Goal: Information Seeking & Learning: Learn about a topic

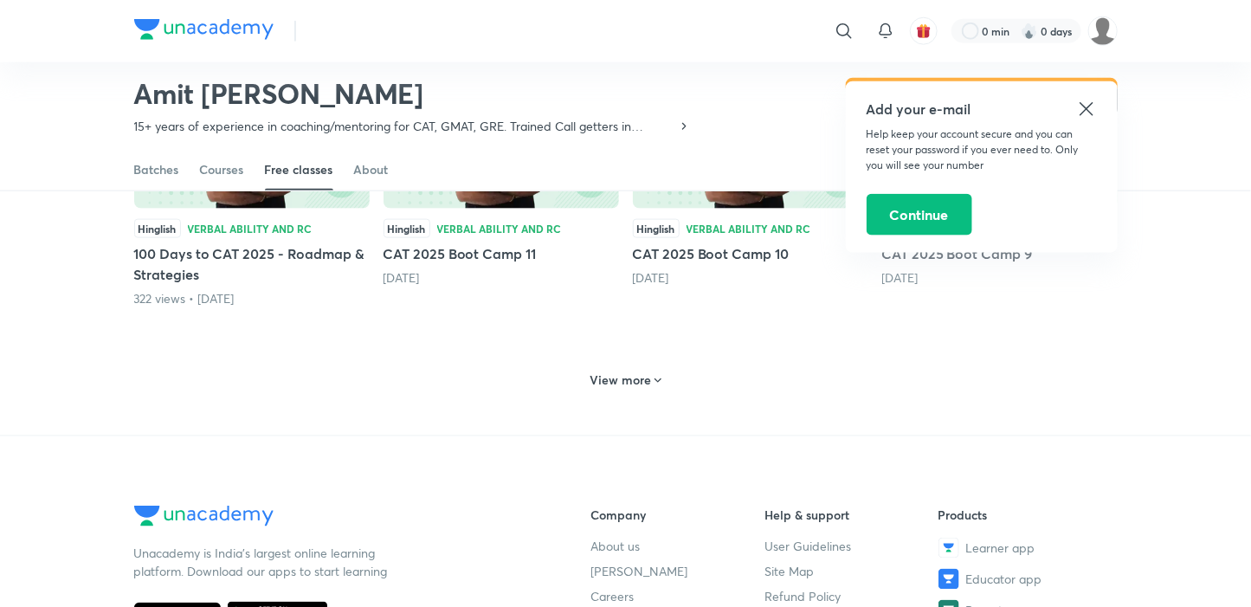
scroll to position [854, 0]
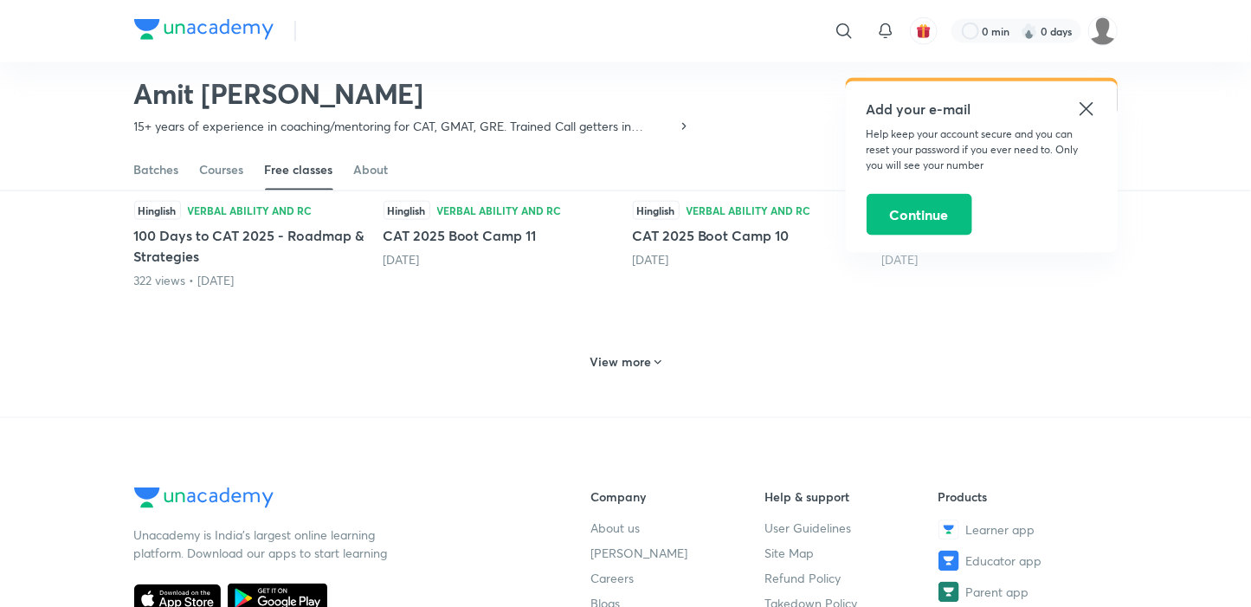
click at [597, 360] on h6 "View more" at bounding box center [620, 361] width 61 height 17
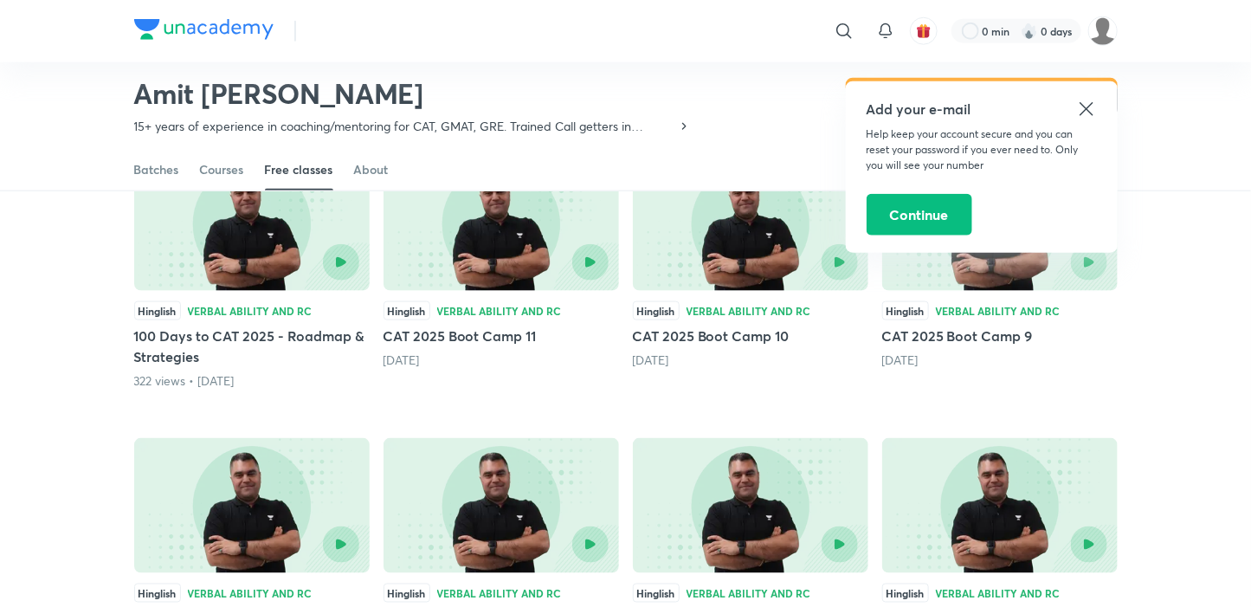
scroll to position [936, 0]
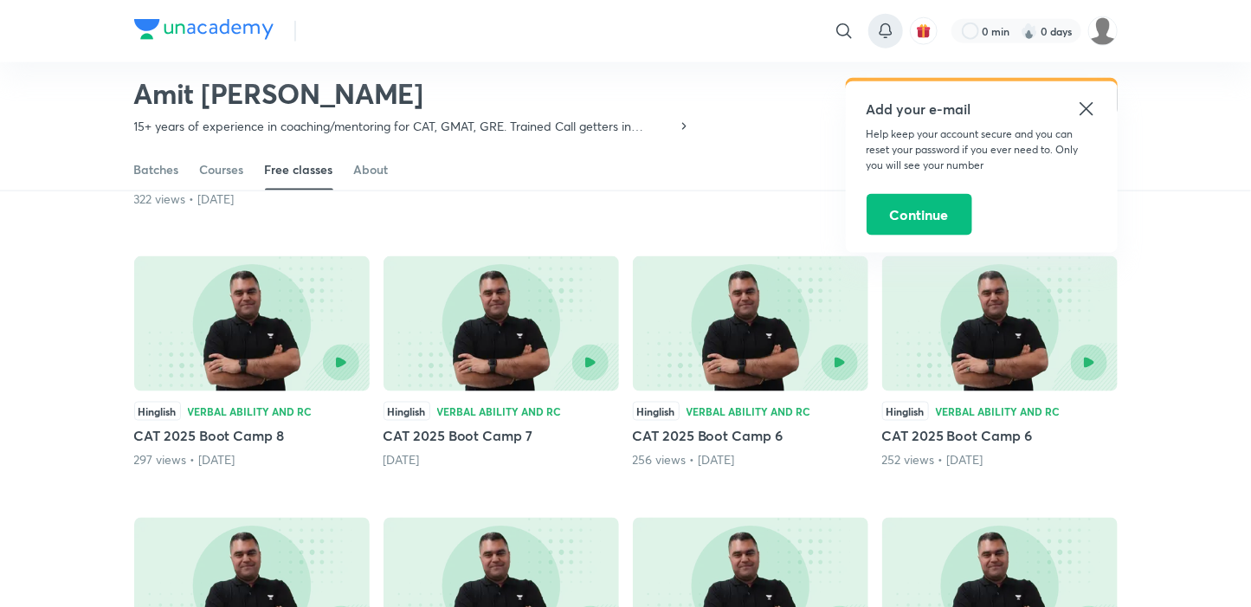
click at [886, 29] on icon at bounding box center [885, 31] width 21 height 21
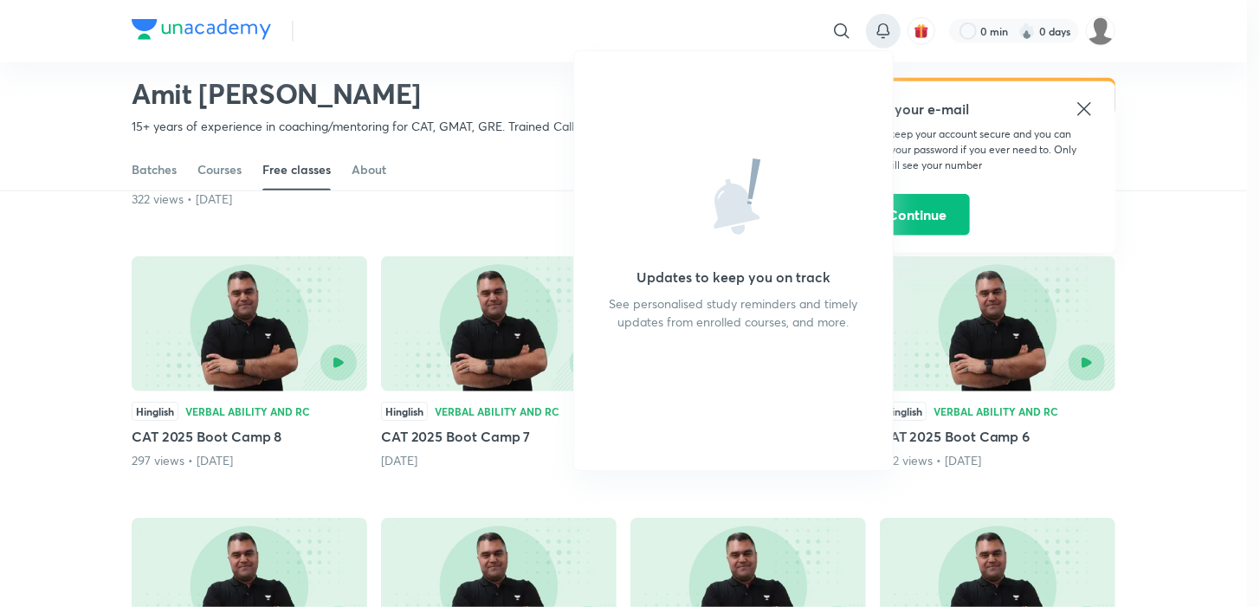
click at [809, 223] on div "Updates to keep you on track See personalised study reminders and timely update…" at bounding box center [733, 260] width 319 height 419
click at [1092, 35] on div at bounding box center [630, 303] width 1260 height 607
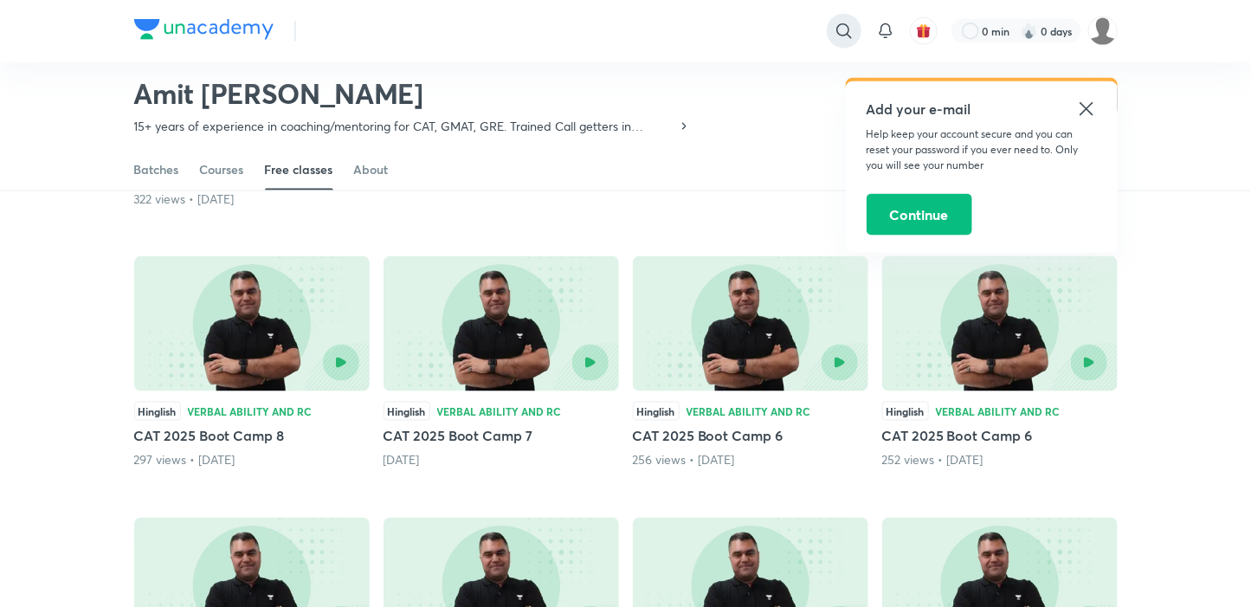
click at [847, 33] on icon at bounding box center [843, 30] width 15 height 15
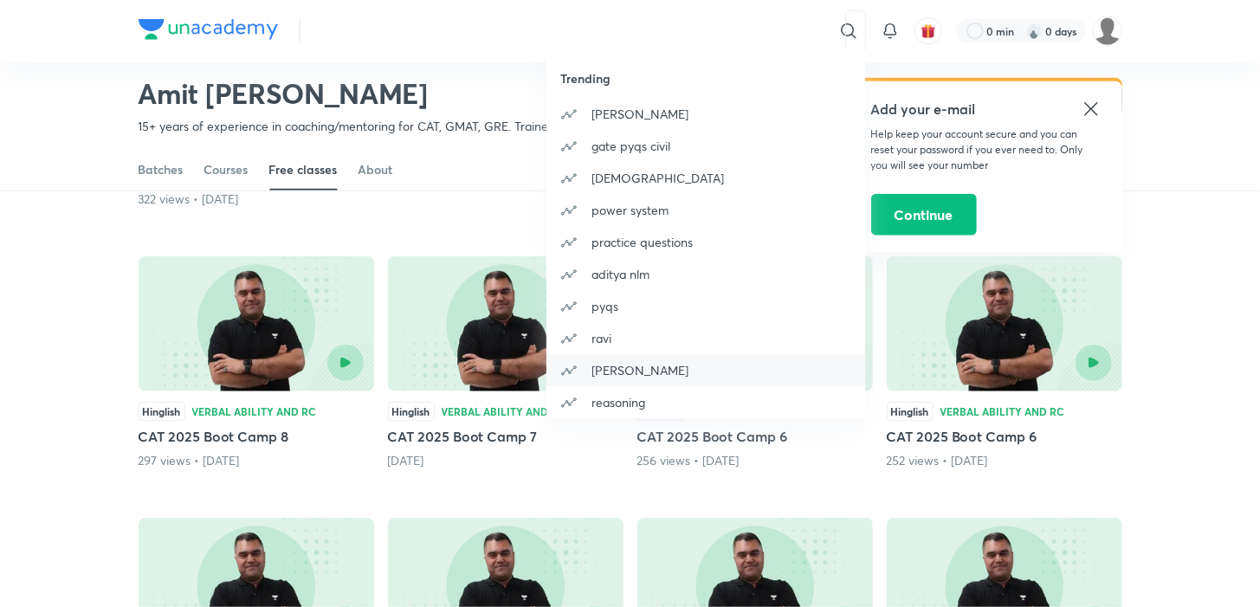
click at [600, 377] on p "ravi kumar" at bounding box center [639, 370] width 97 height 18
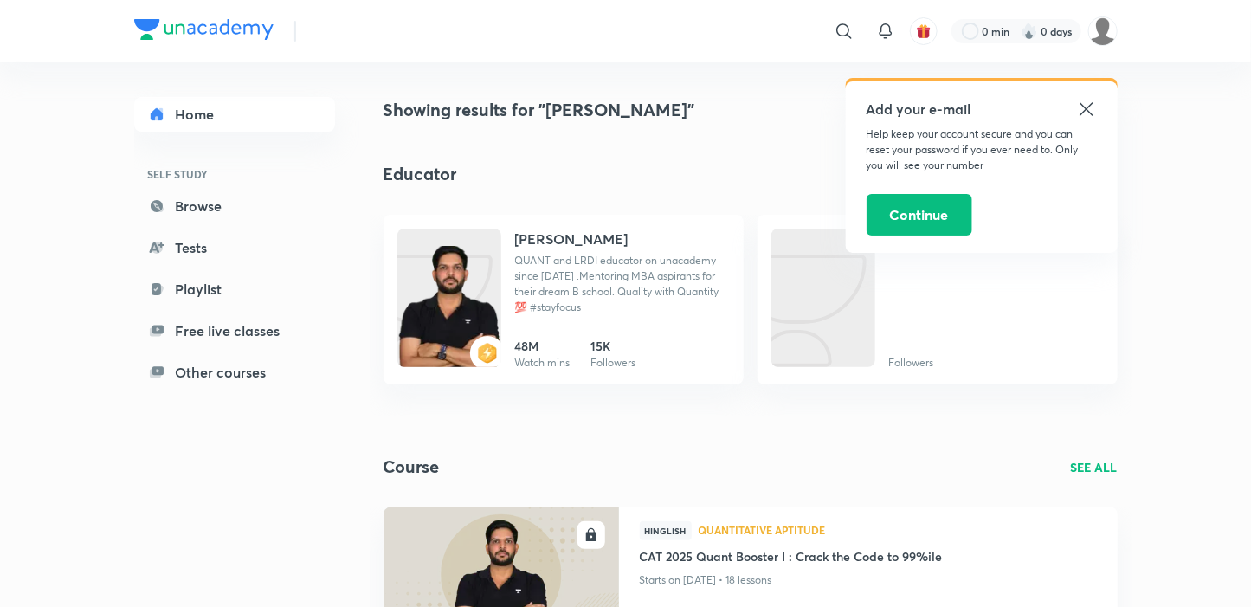
click at [1092, 108] on icon at bounding box center [1086, 109] width 21 height 21
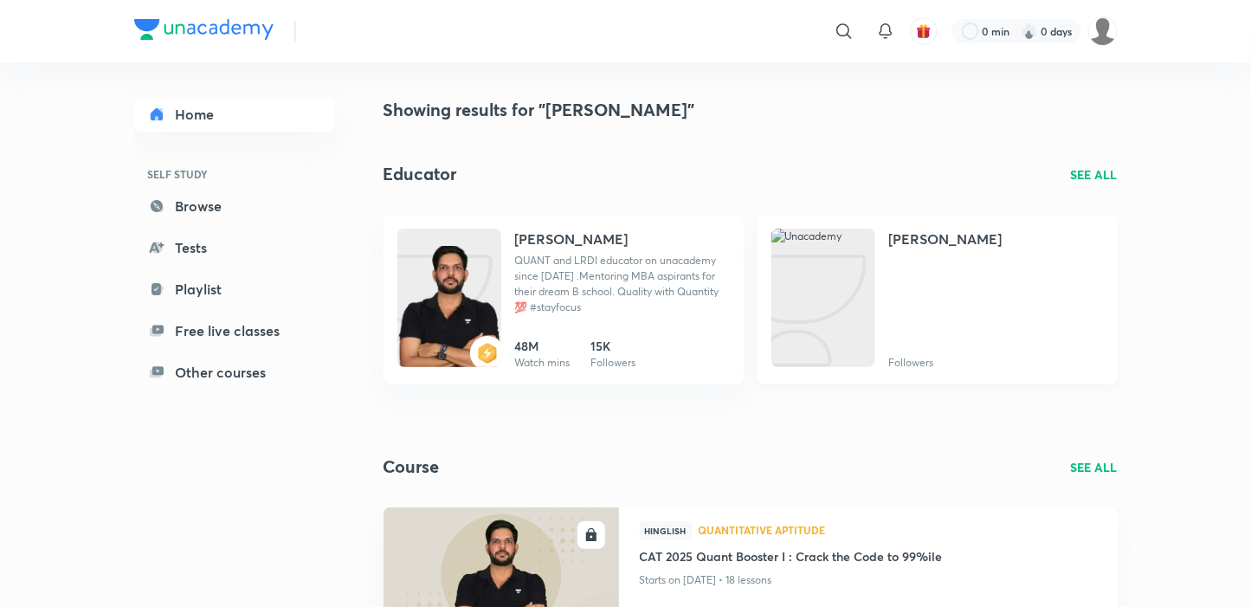
click at [935, 325] on div "Ravi kumar Followers" at bounding box center [996, 300] width 215 height 142
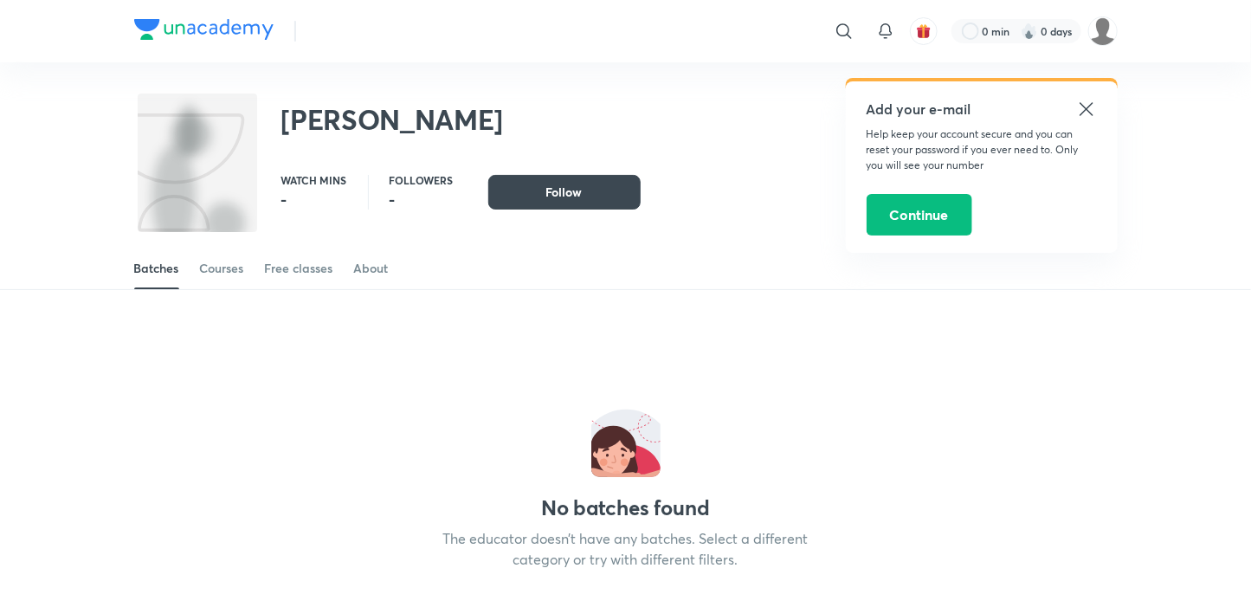
click at [1084, 106] on icon at bounding box center [1085, 108] width 13 height 13
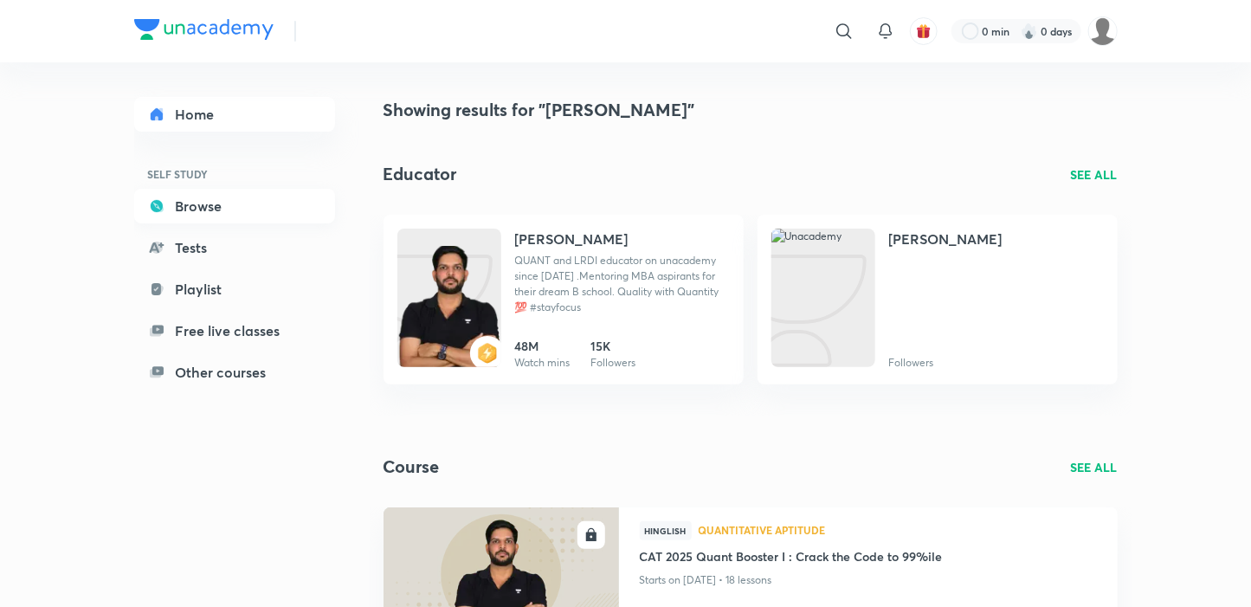
click at [176, 209] on link "Browse" at bounding box center [234, 206] width 201 height 35
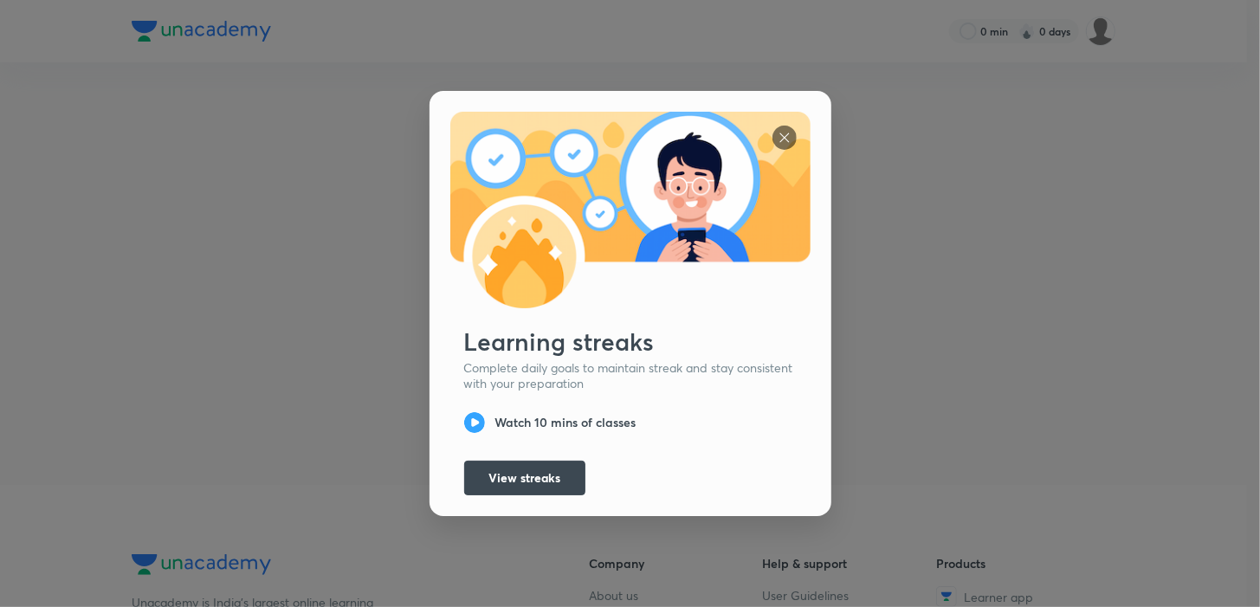
click at [776, 135] on img at bounding box center [784, 138] width 24 height 24
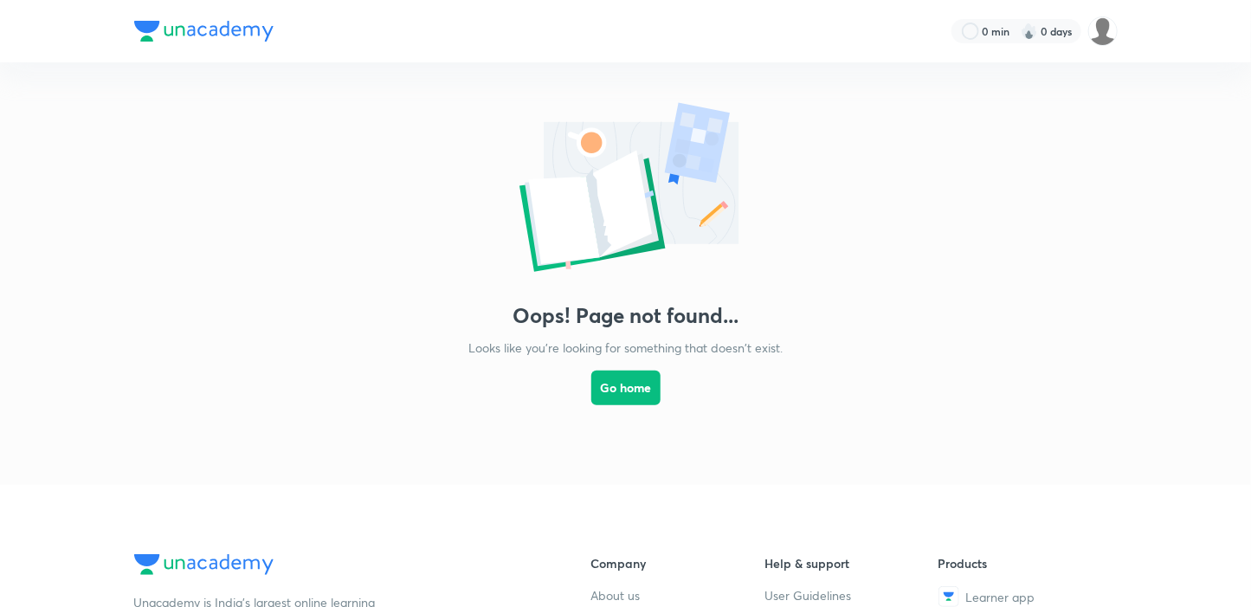
click at [603, 369] on link "Go home" at bounding box center [625, 403] width 69 height 93
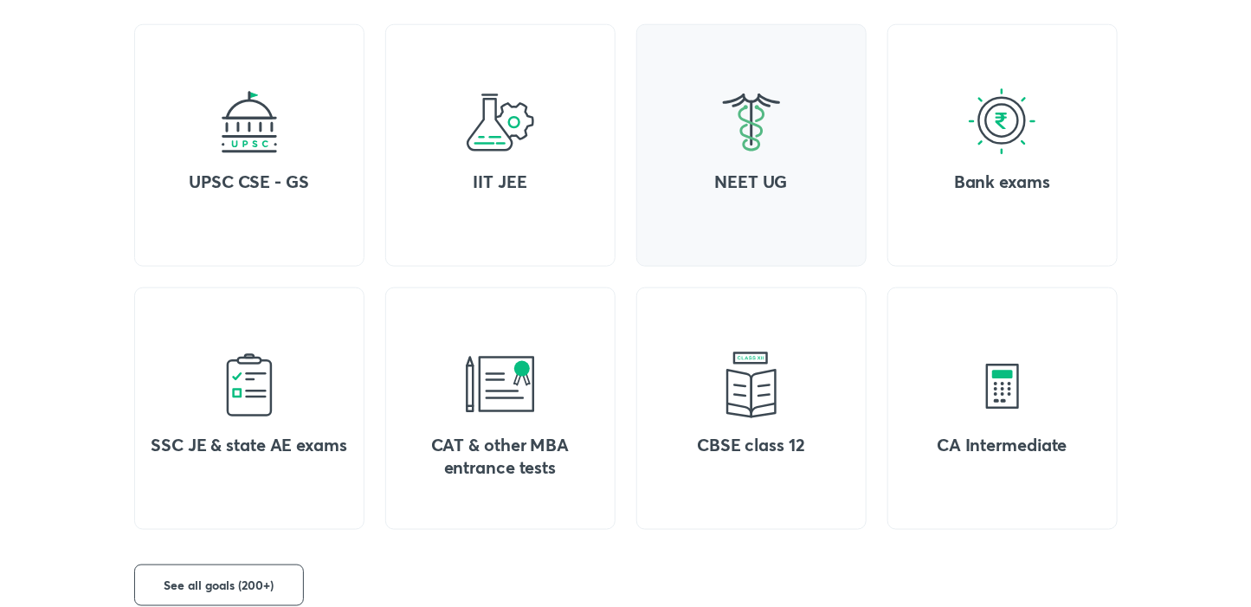
scroll to position [778, 0]
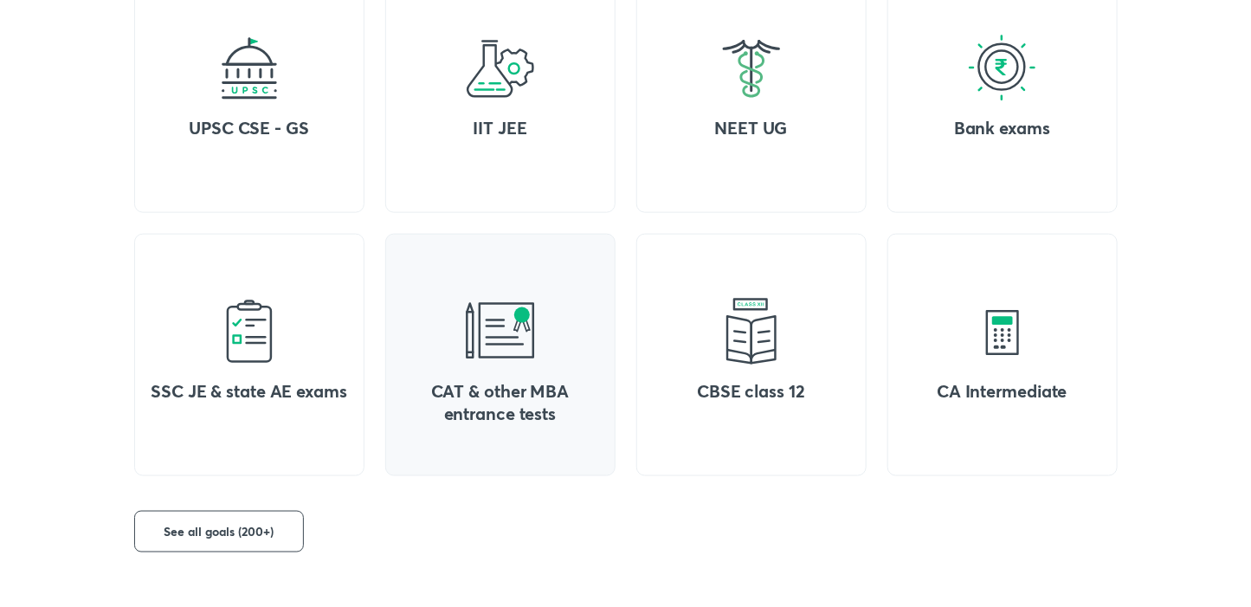
click at [500, 325] on img at bounding box center [500, 331] width 69 height 69
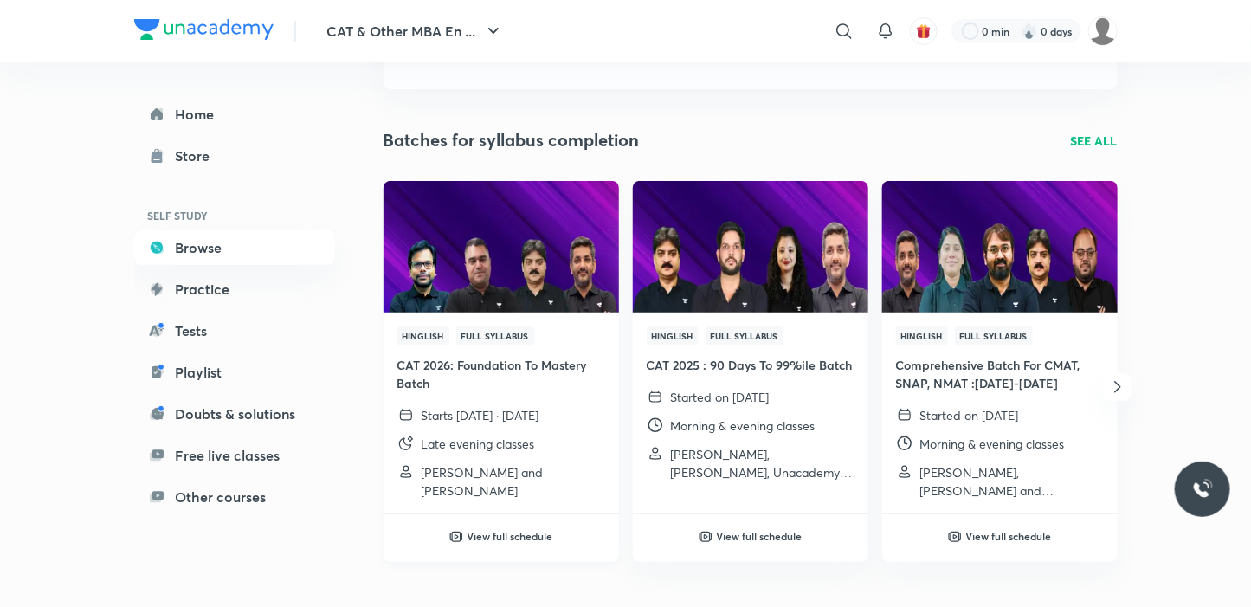
scroll to position [172, 0]
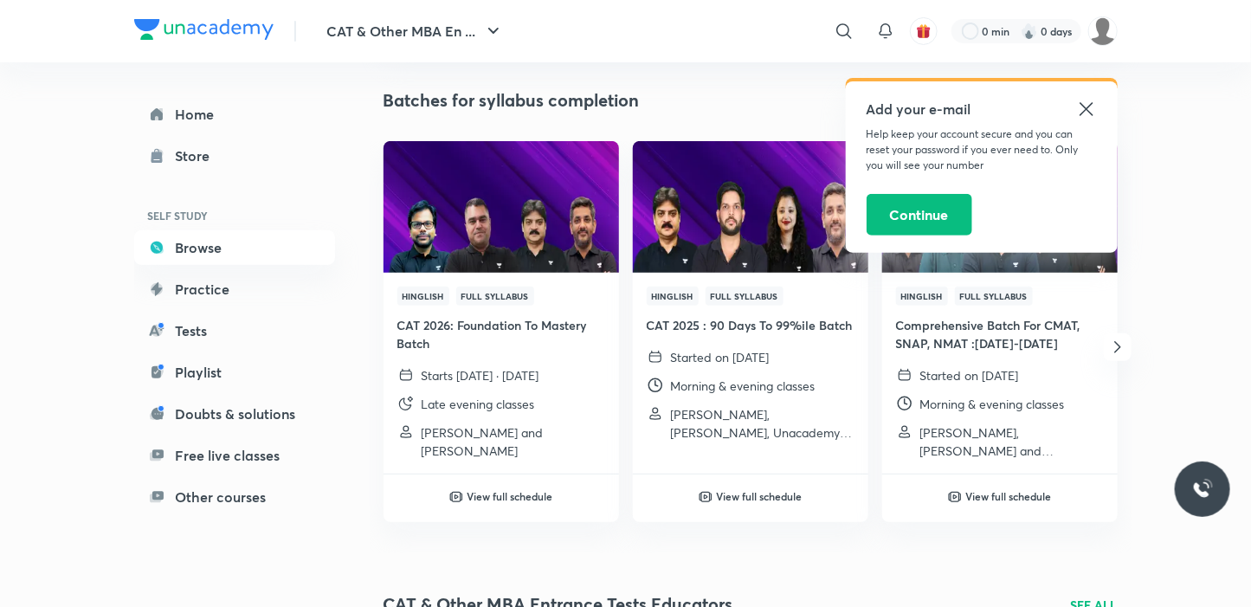
click at [1079, 107] on icon at bounding box center [1086, 109] width 21 height 21
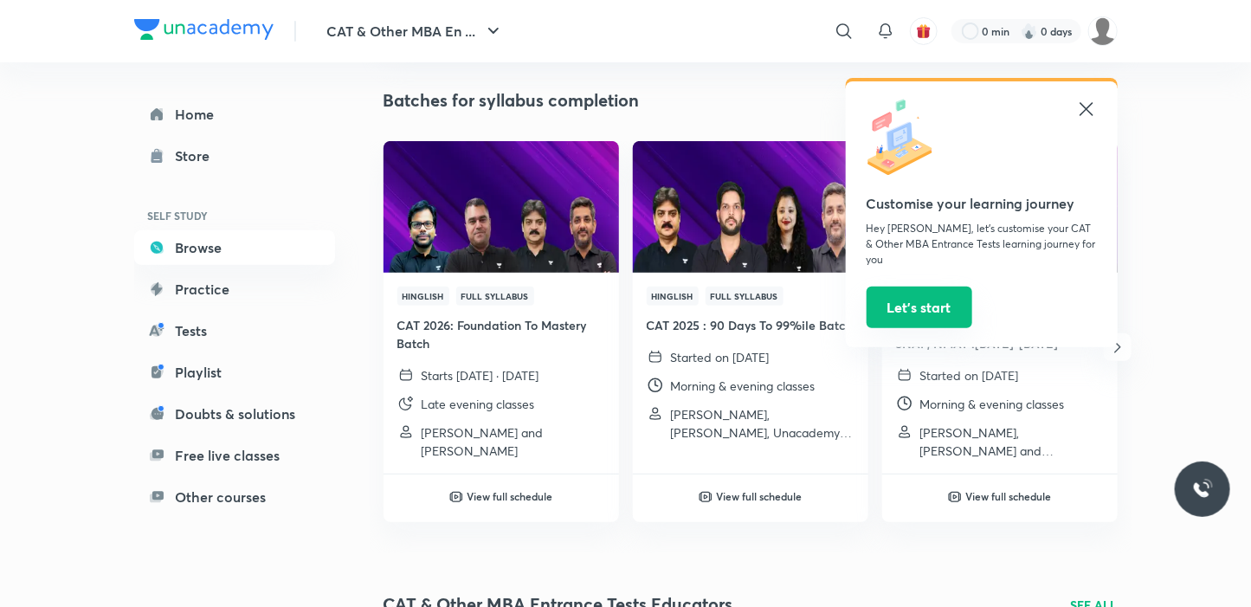
click at [924, 287] on button "Let’s start" at bounding box center [920, 308] width 106 height 42
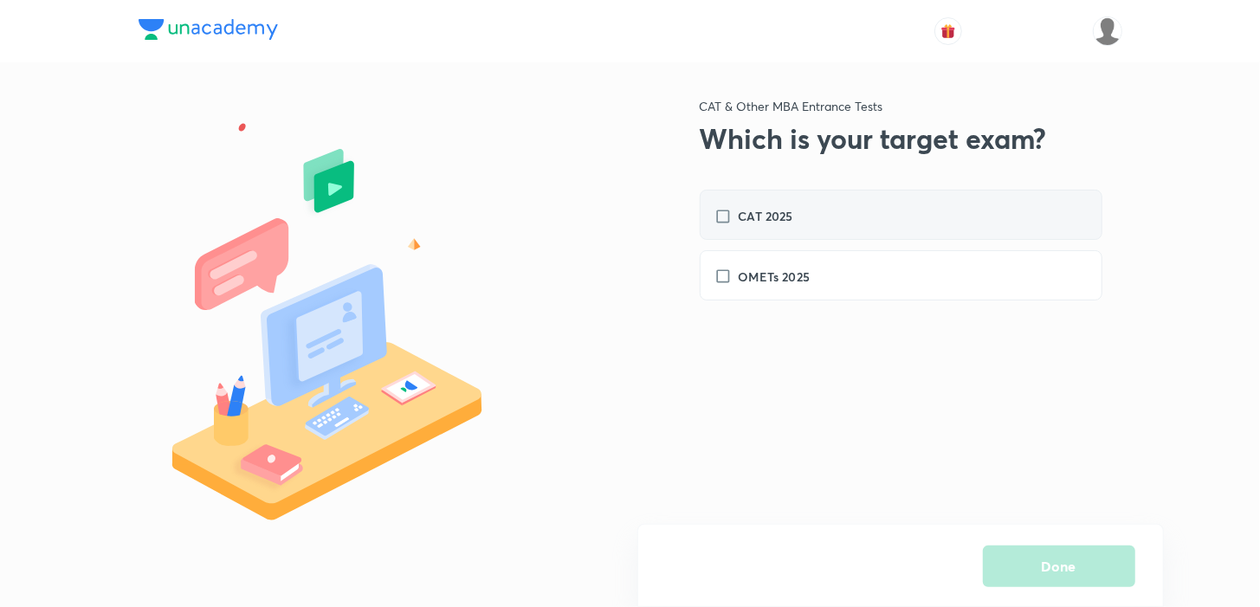
click at [719, 213] on label "CAT 2025" at bounding box center [762, 216] width 96 height 18
checkbox input "true"
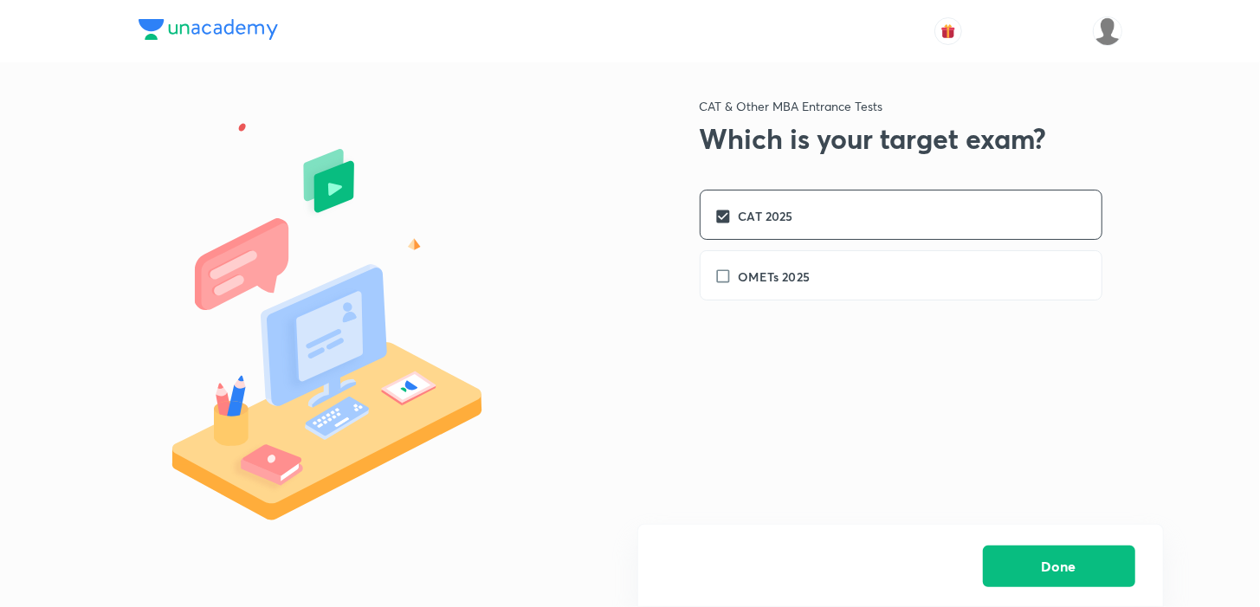
click at [1088, 567] on button "Done" at bounding box center [1059, 566] width 152 height 42
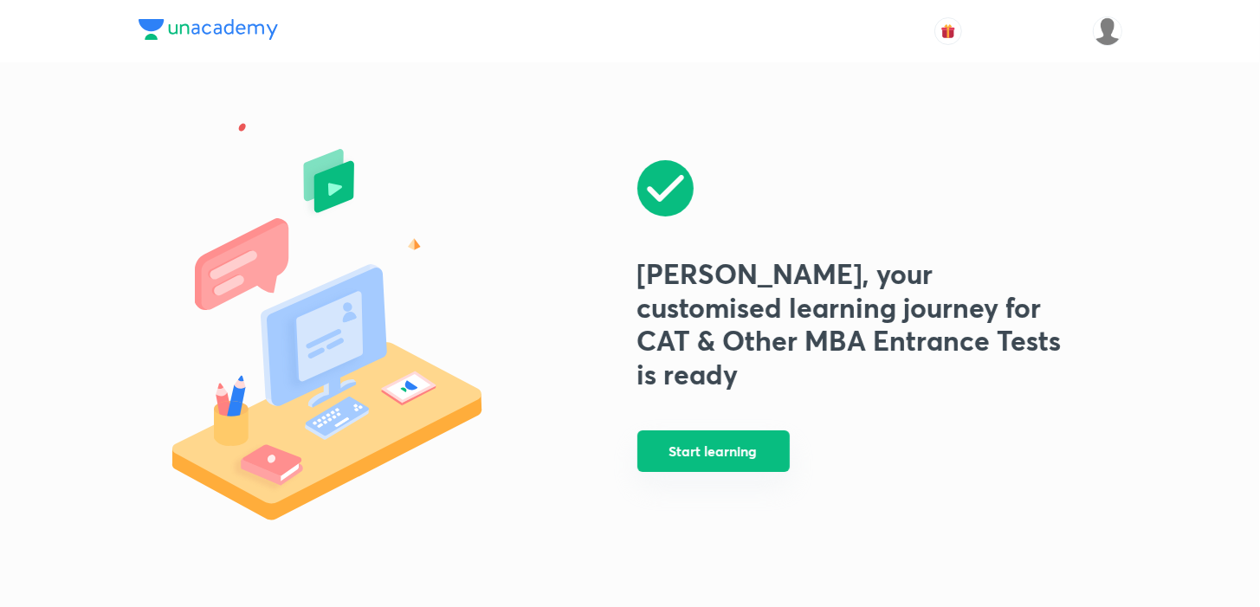
click at [757, 436] on button "Start learning" at bounding box center [713, 451] width 152 height 42
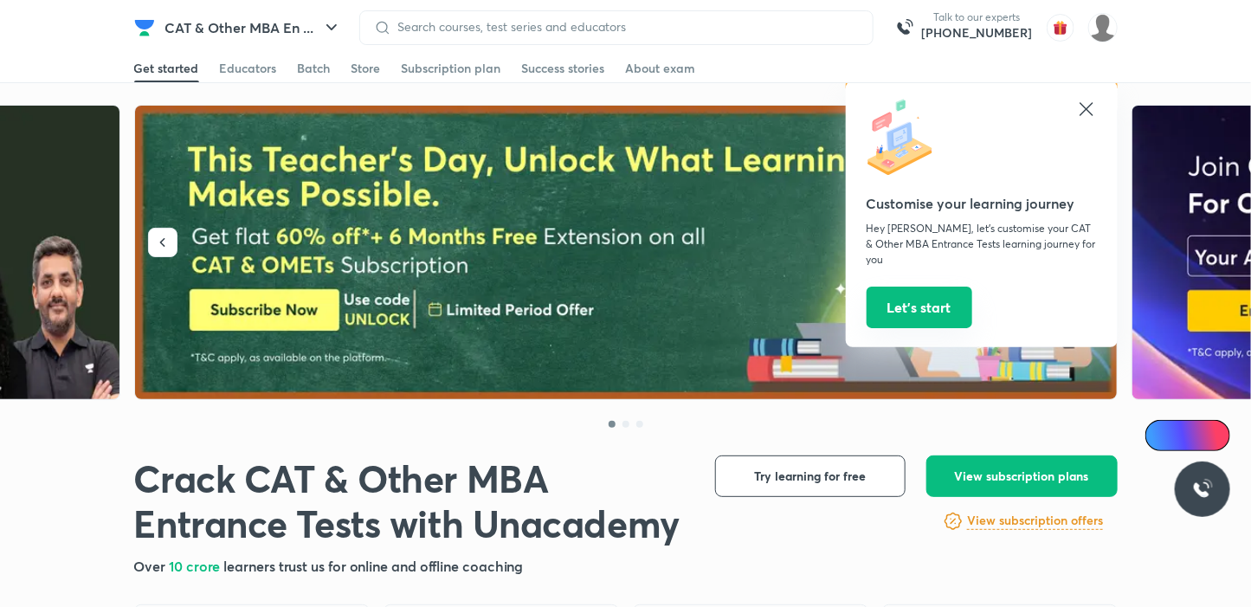
click at [932, 287] on button "Let’s start" at bounding box center [920, 308] width 106 height 42
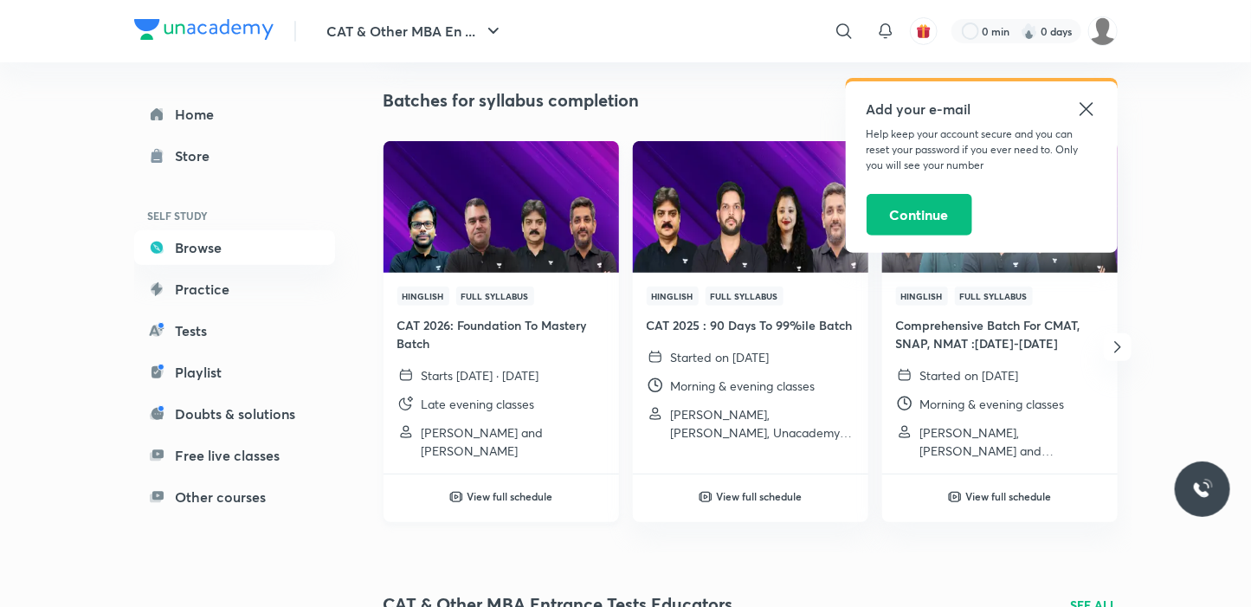
click at [519, 486] on div "View full schedule" at bounding box center [500, 484] width 235 height 48
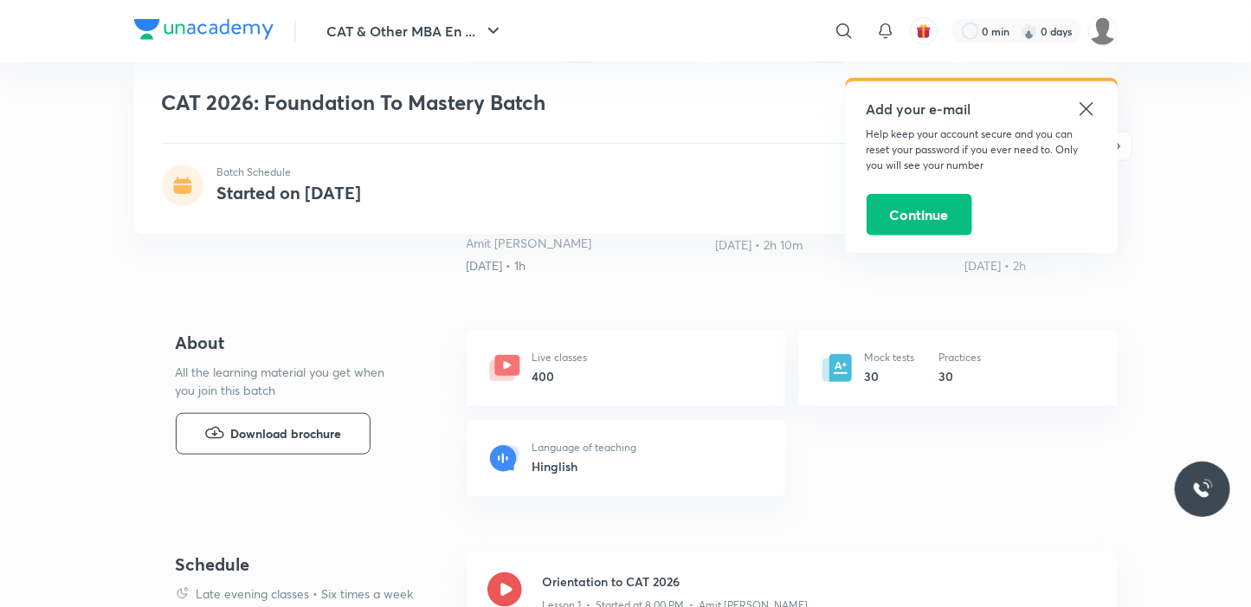
scroll to position [606, 0]
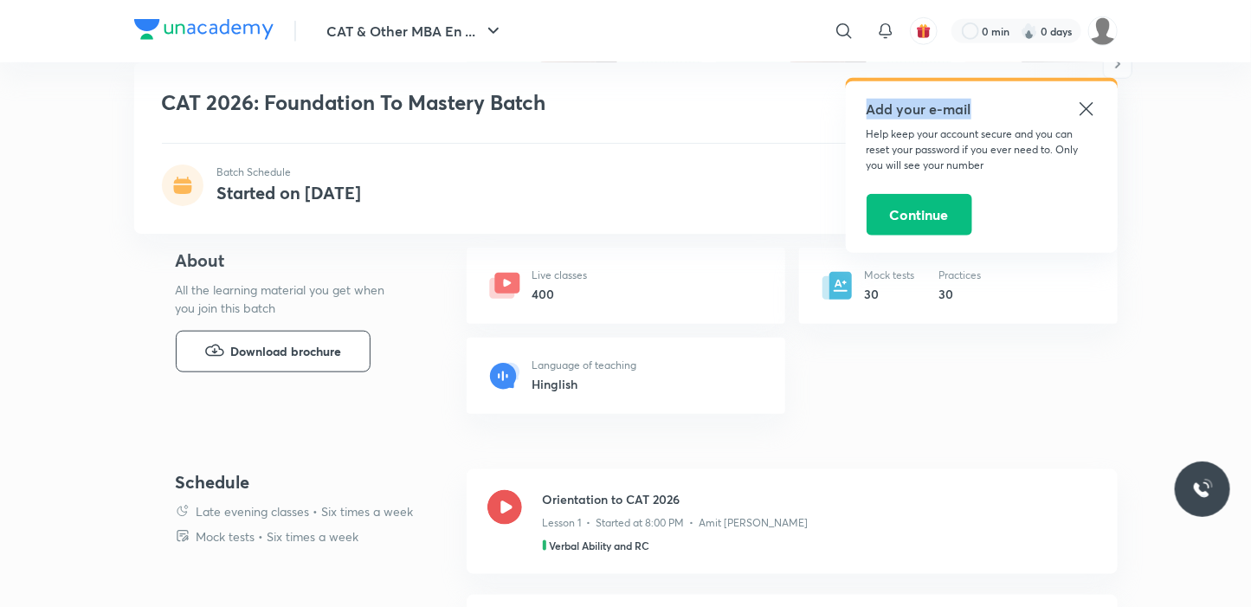
click at [1075, 112] on div "Add your e-mail" at bounding box center [982, 109] width 230 height 21
click at [1079, 111] on icon at bounding box center [1086, 109] width 21 height 21
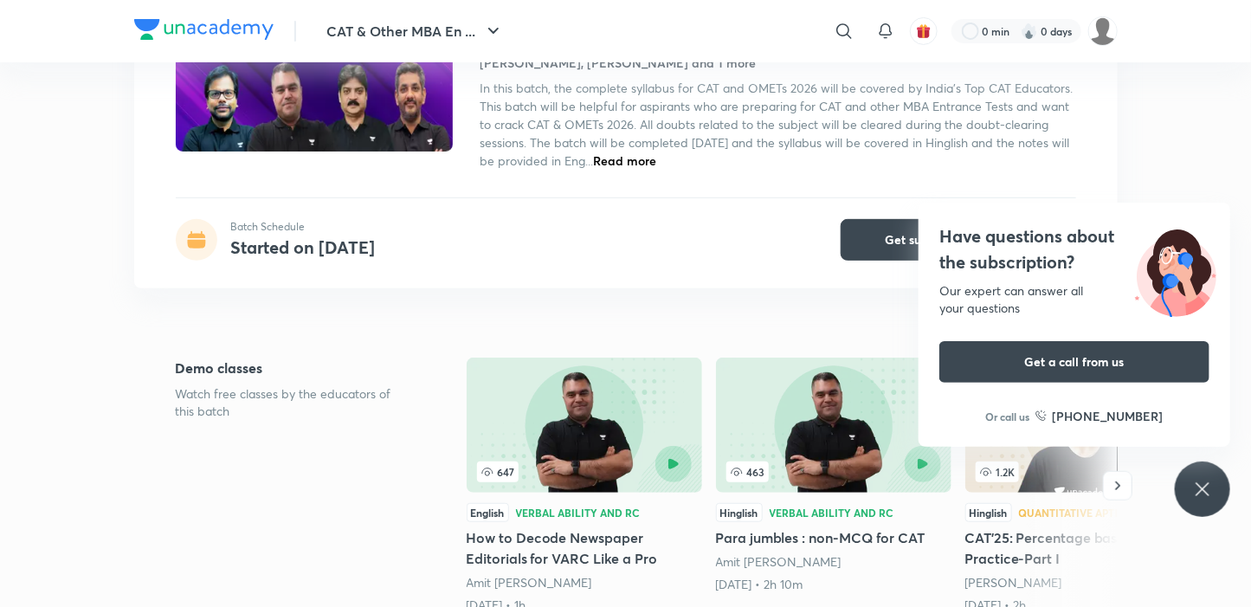
scroll to position [260, 0]
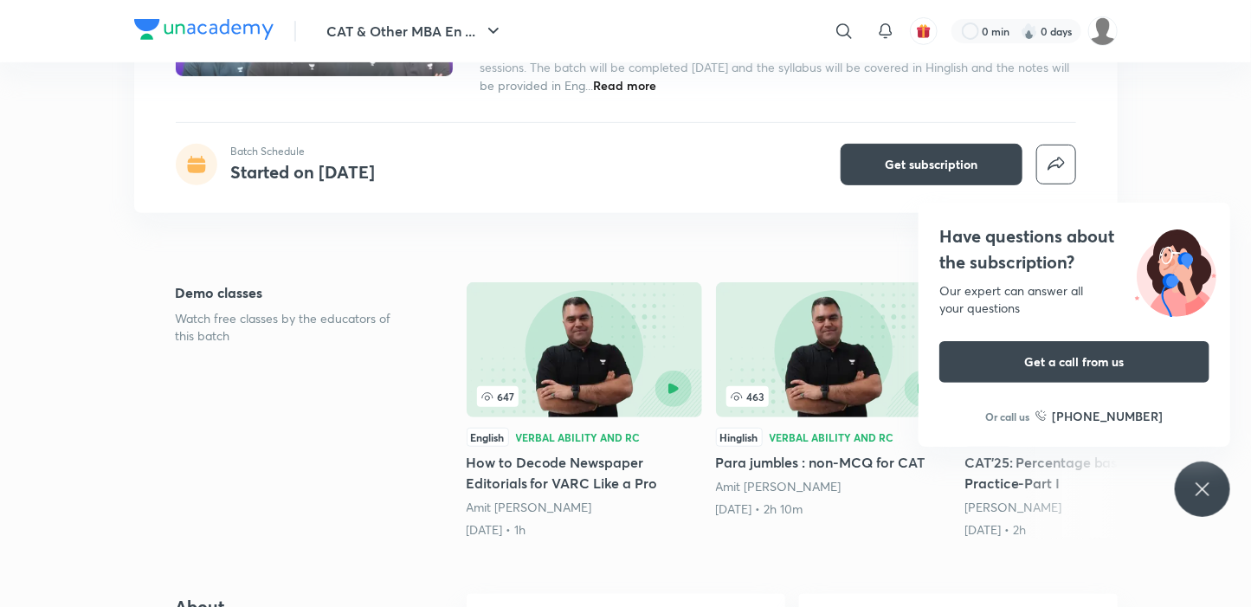
click at [1204, 486] on icon at bounding box center [1202, 489] width 21 height 21
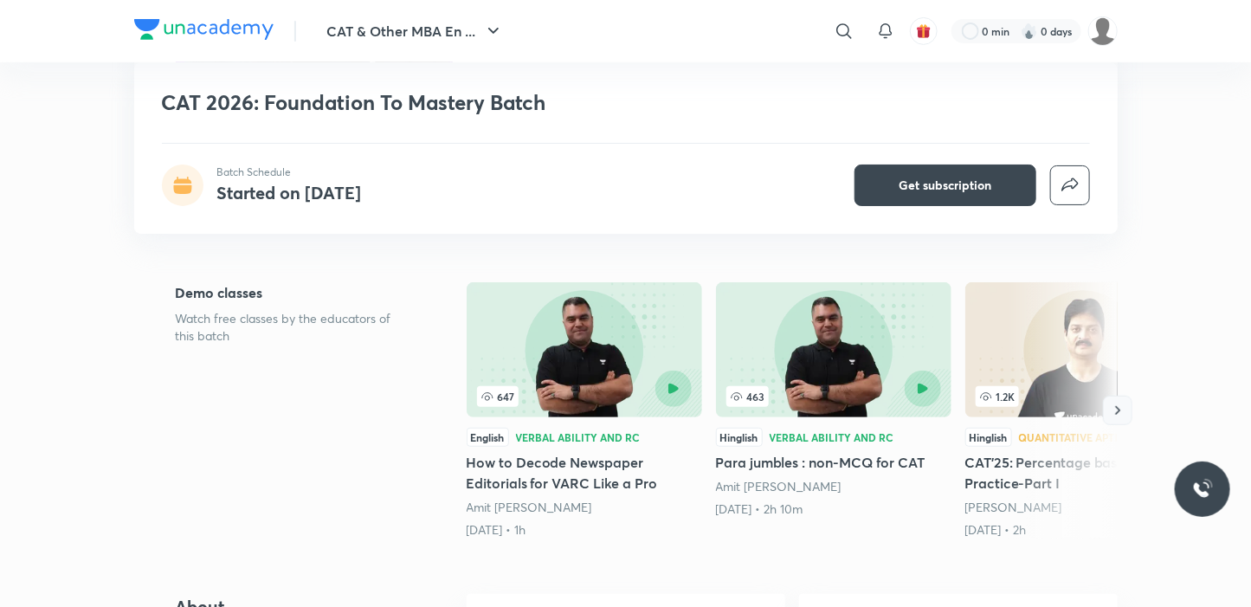
click at [1114, 416] on icon "button" at bounding box center [1117, 410] width 17 height 17
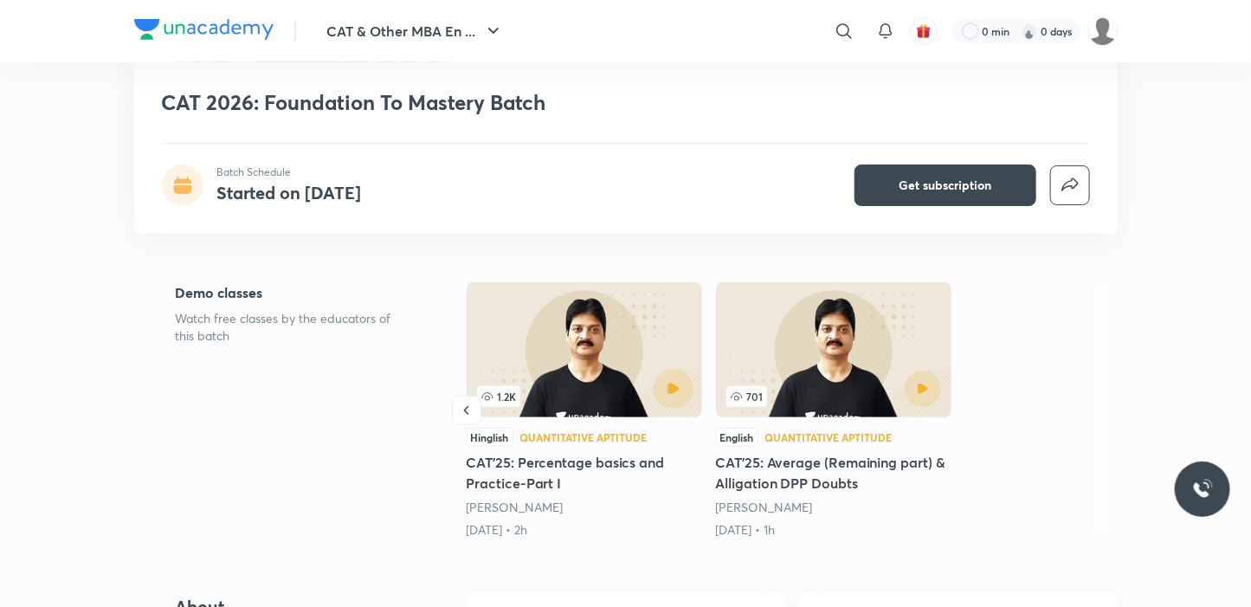
click at [682, 400] on button "button" at bounding box center [673, 389] width 40 height 40
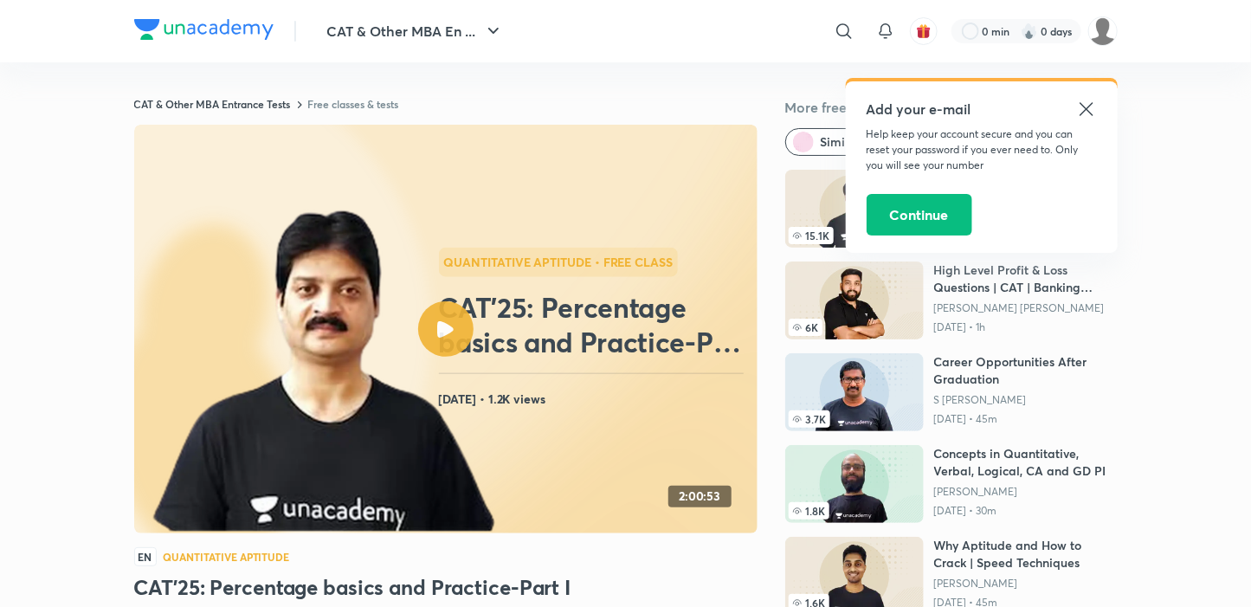
click at [1081, 111] on icon at bounding box center [1086, 109] width 21 height 21
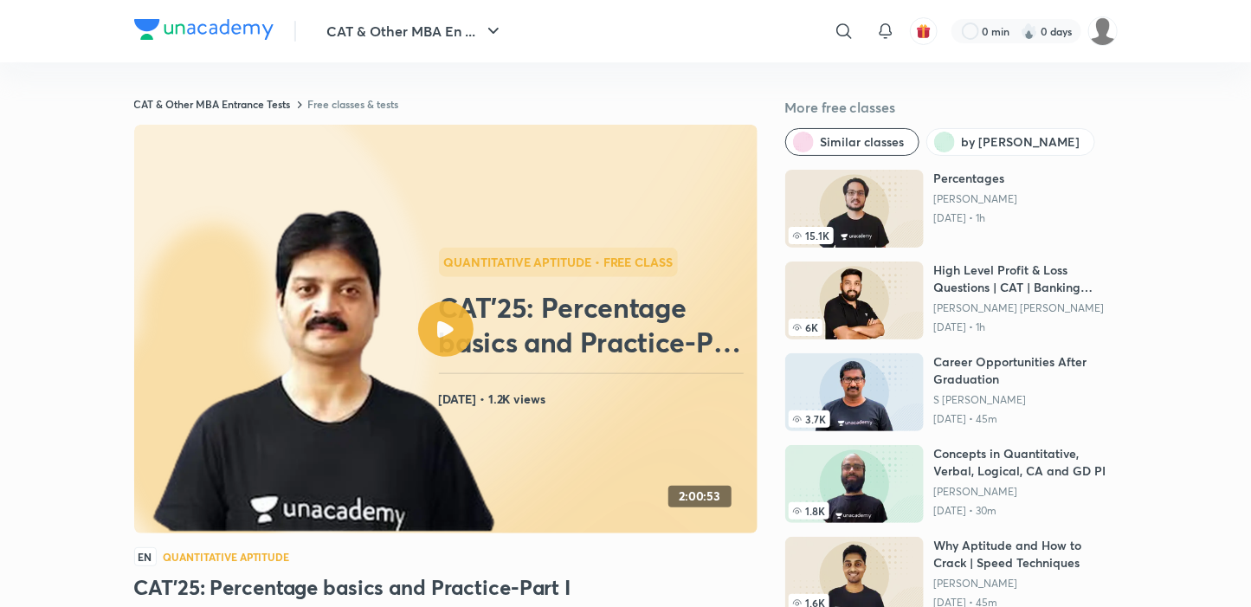
click at [682, 378] on div "Quantitative Aptitude • free class CAT'25: Percentage basics and Practice-Part …" at bounding box center [595, 329] width 312 height 163
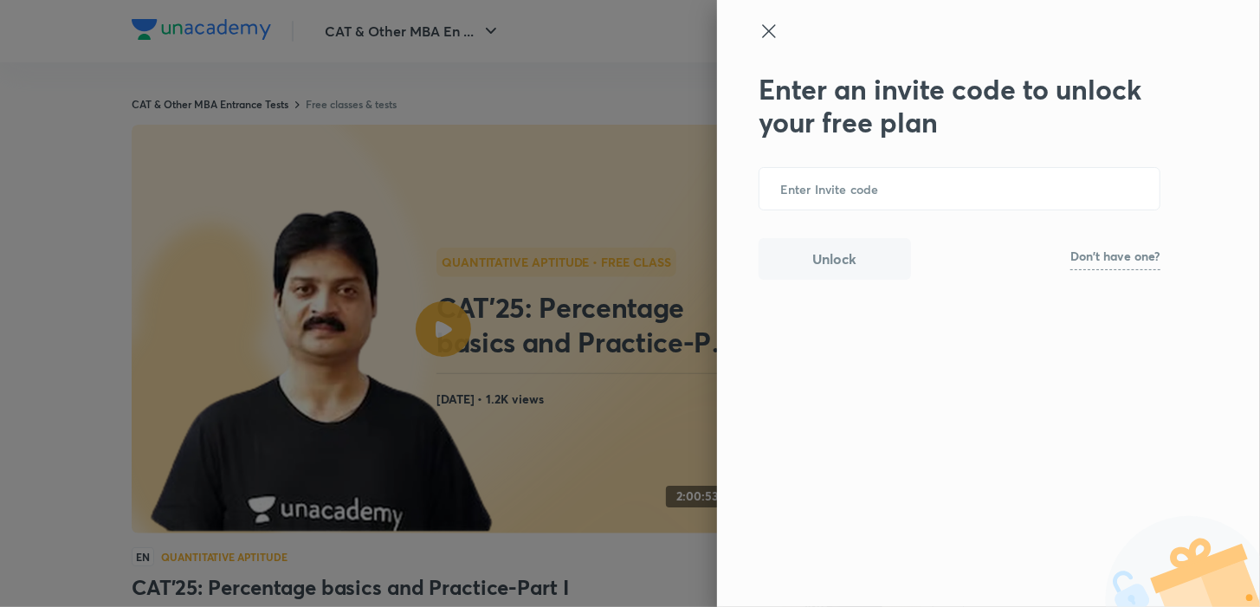
click at [1150, 254] on p "Don't have one?" at bounding box center [1115, 256] width 90 height 12
drag, startPoint x: 1095, startPoint y: 262, endPoint x: 1159, endPoint y: 255, distance: 64.4
click at [1159, 255] on b "UNACADEMY" at bounding box center [1126, 259] width 68 height 14
copy b "UNACADEMY"
click at [973, 206] on input "text" at bounding box center [959, 189] width 400 height 42
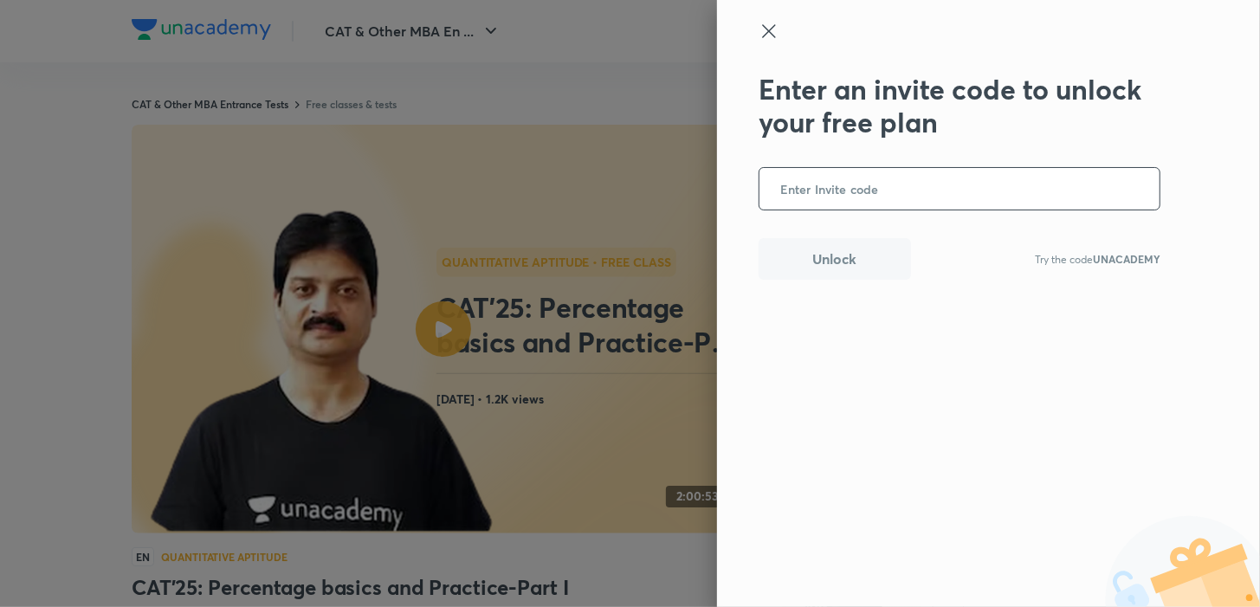
paste input "UNACADEMY"
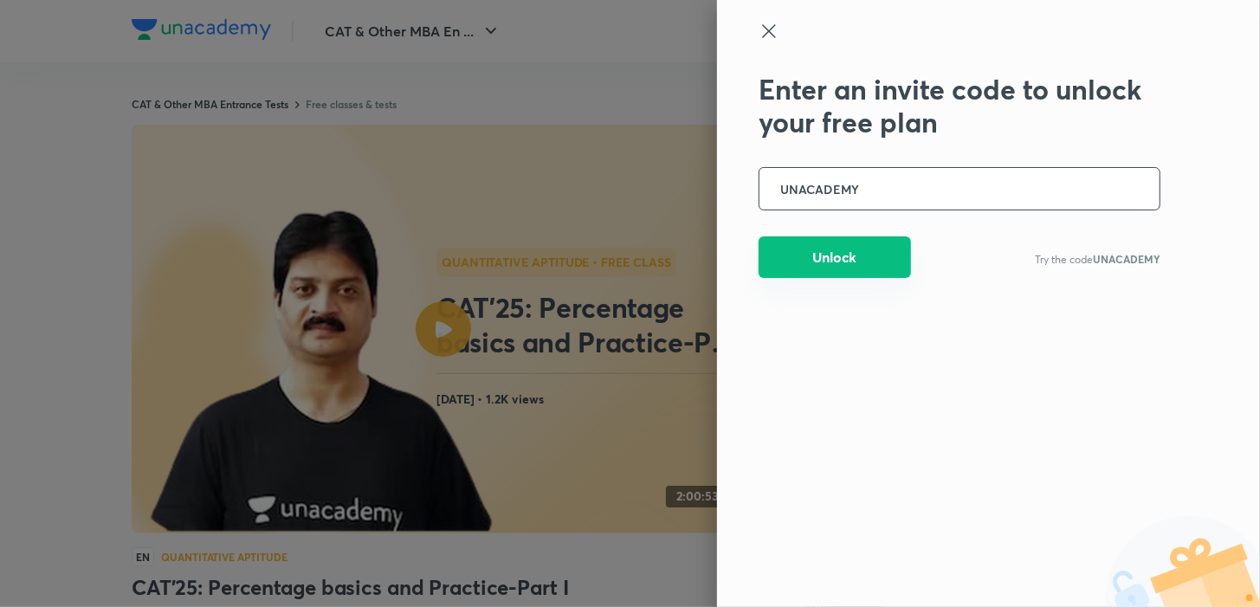
type input "UNACADEMY"
click at [854, 267] on button "Unlock" at bounding box center [834, 257] width 152 height 42
